Goal: Communication & Community: Answer question/provide support

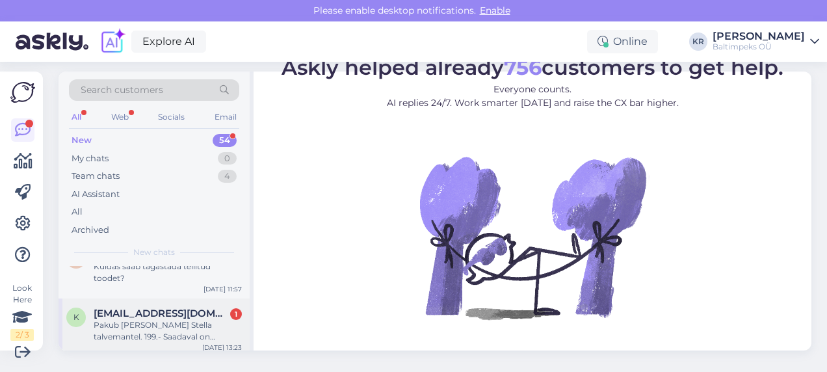
scroll to position [65, 0]
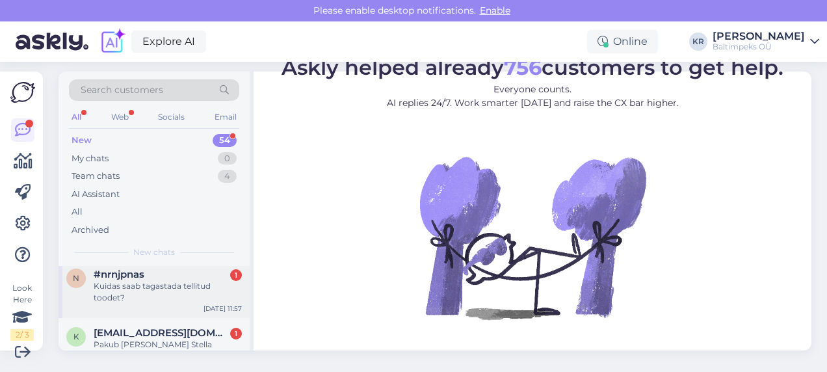
click at [140, 286] on div "Kuidas saab tagastada tellitud toodet?" at bounding box center [168, 291] width 148 height 23
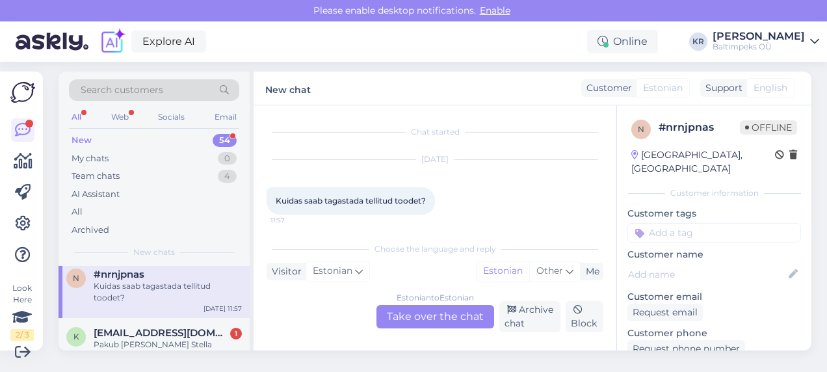
scroll to position [5, 0]
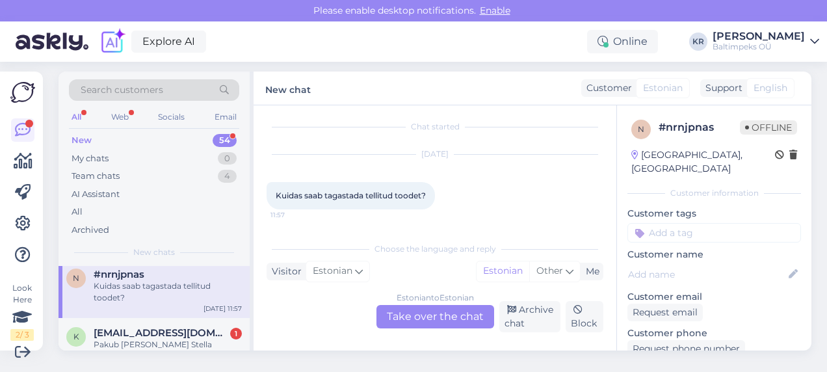
click at [445, 314] on div "Estonian to Estonian Take over the chat" at bounding box center [436, 316] width 118 height 23
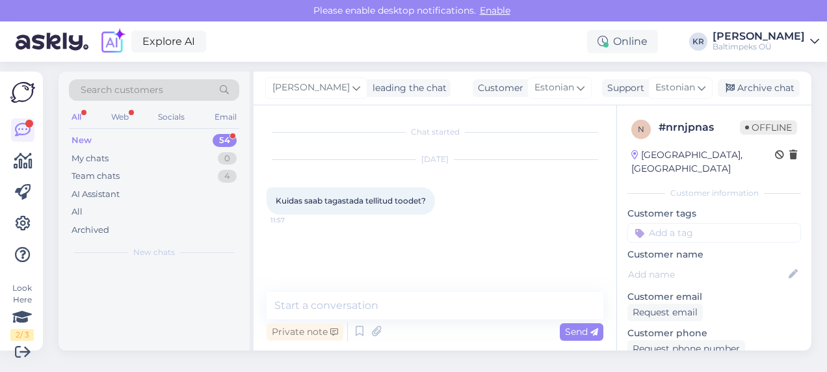
scroll to position [0, 0]
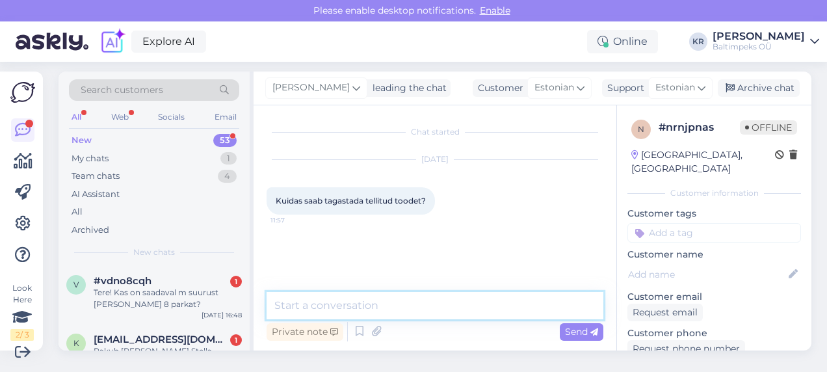
click at [390, 304] on textarea at bounding box center [435, 305] width 337 height 27
type textarea "Tere, Mis ettevõtte pakiautomaadiga Te toote tellisite?"
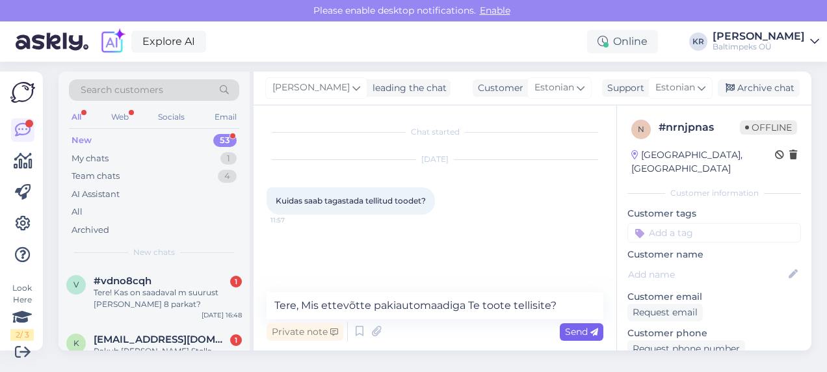
click at [570, 334] on span "Send" at bounding box center [581, 332] width 33 height 12
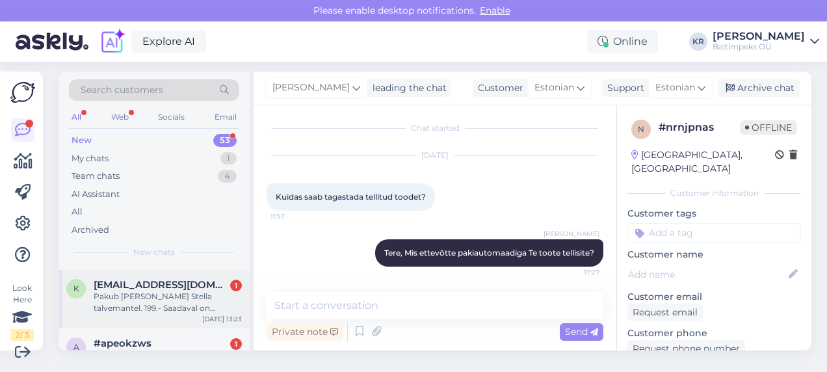
scroll to position [130, 0]
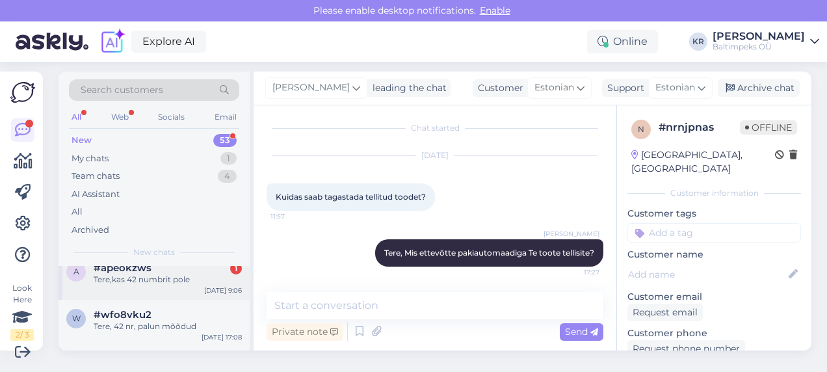
click at [164, 282] on div "Tere,kas 42 numbrit pole" at bounding box center [168, 280] width 148 height 12
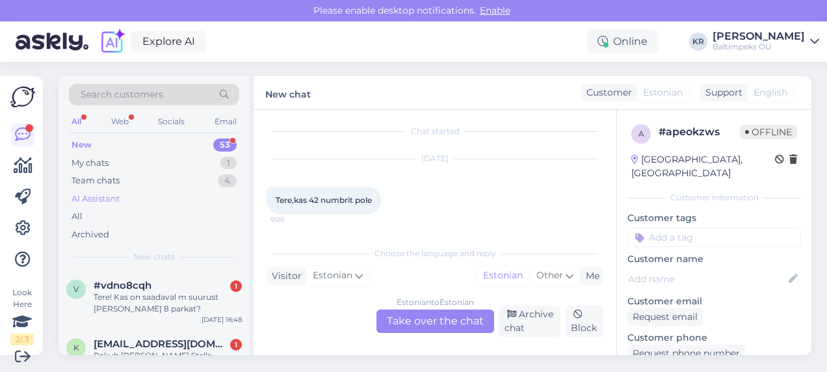
scroll to position [0, 0]
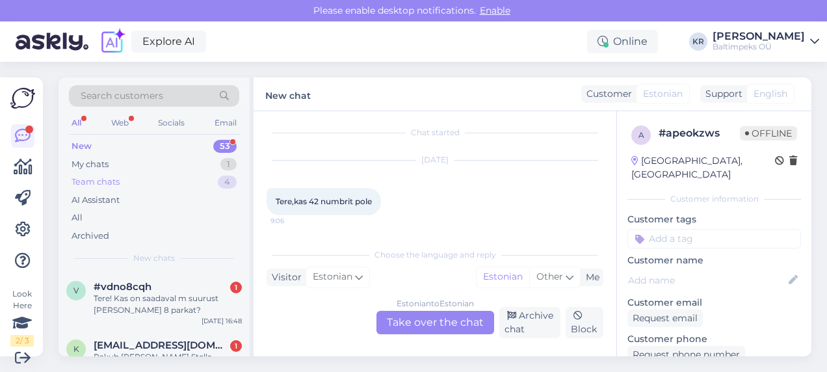
click at [105, 179] on div "Team chats" at bounding box center [96, 182] width 48 height 13
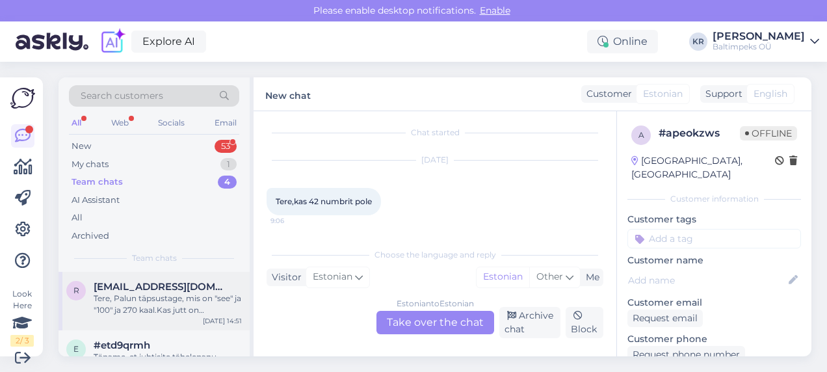
click at [194, 309] on div "Tere, Palun täpsustage, mis on "see" ja "100" ja 270 kaal.Kas jutt on tennisere…" at bounding box center [168, 304] width 148 height 23
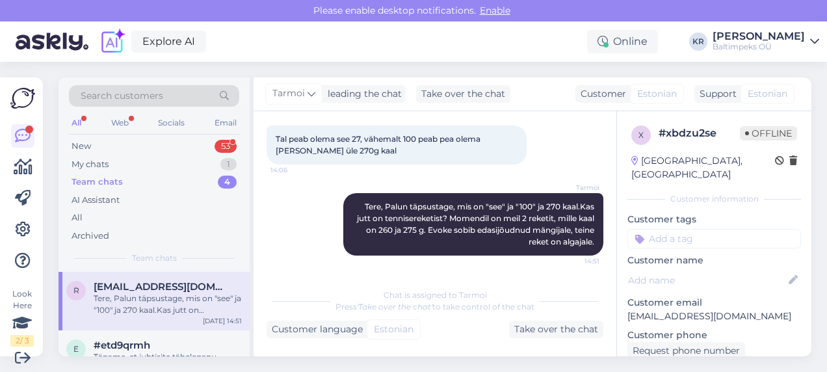
scroll to position [6, 0]
